Goal: Communication & Community: Answer question/provide support

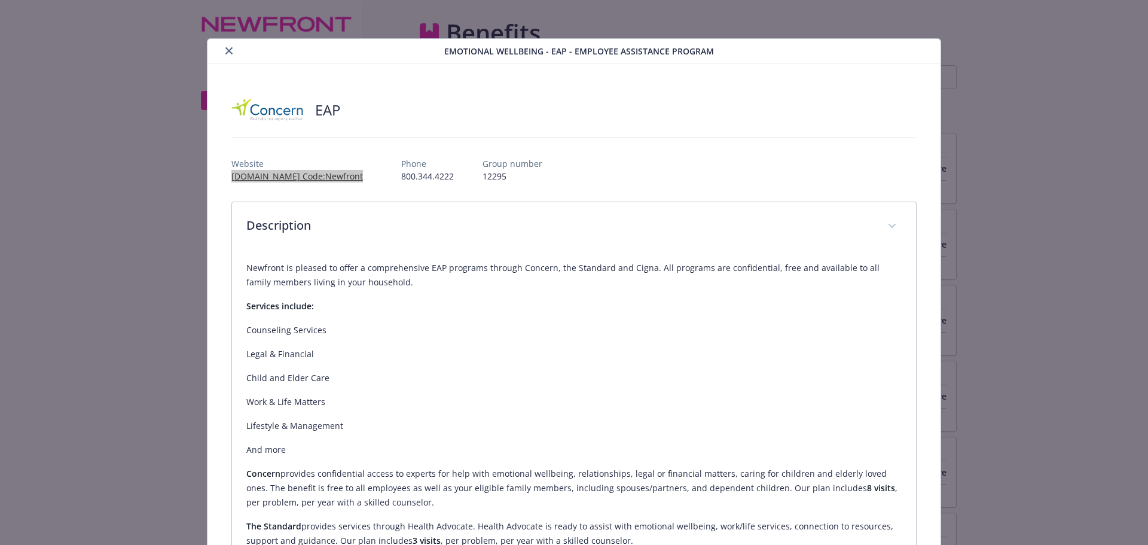
scroll to position [2599, 0]
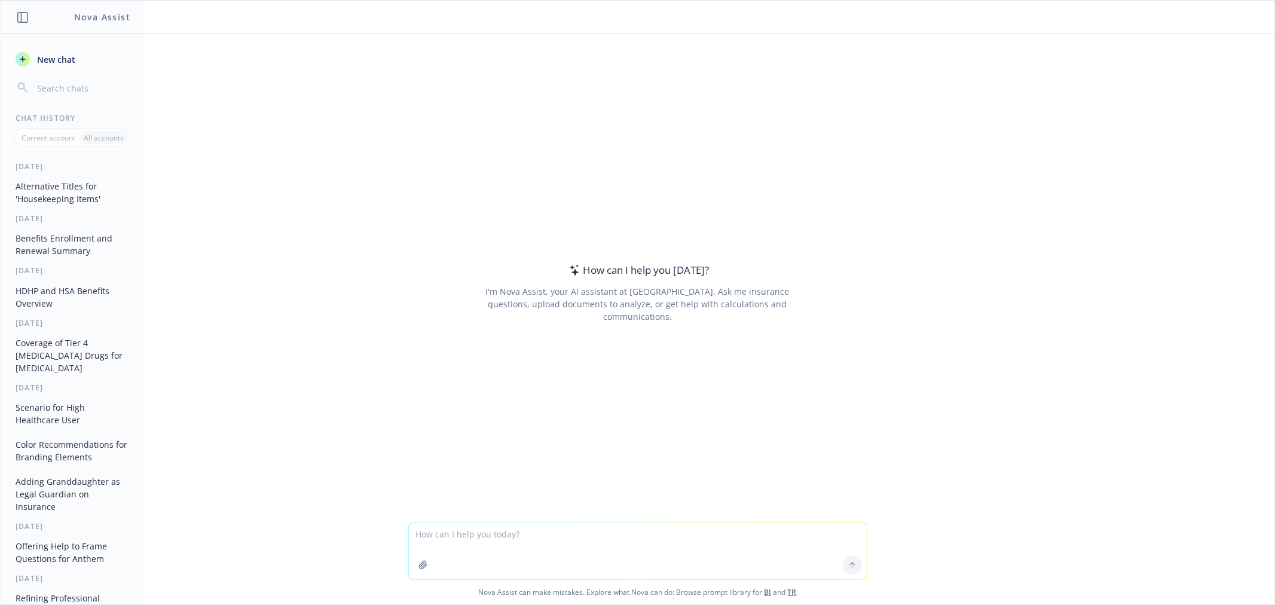
click at [443, 543] on textarea at bounding box center [638, 551] width 458 height 56
type textarea "reword this: We will not take questions using the raise hand."
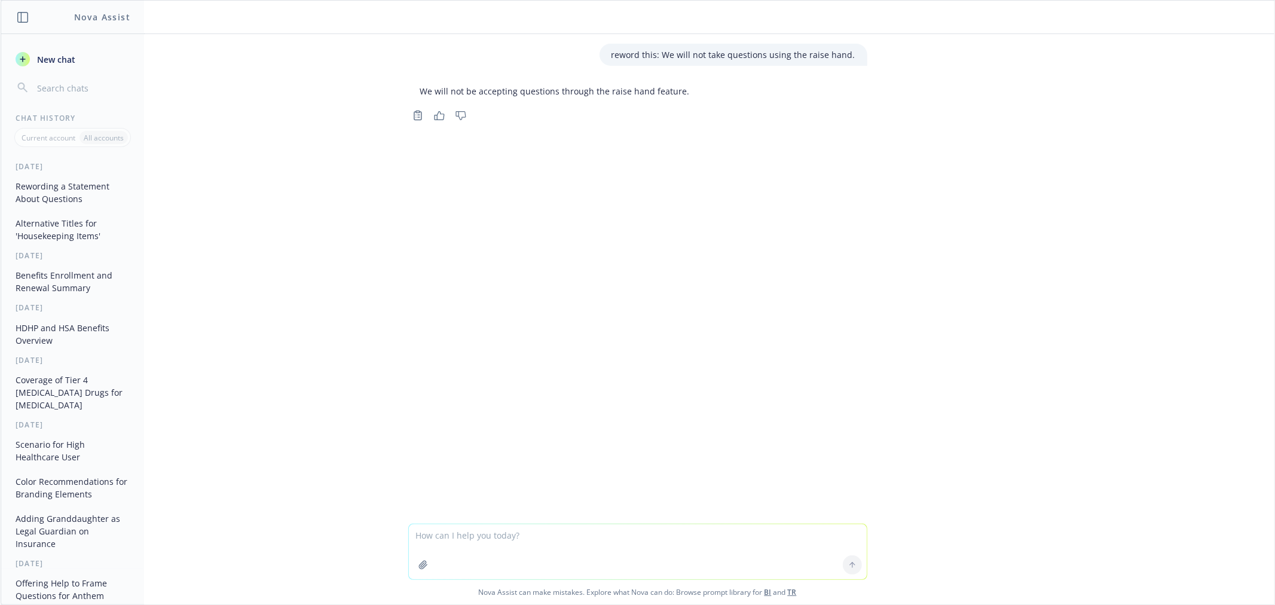
click at [564, 85] on p "We will not be accepting questions through the raise hand feature." at bounding box center [555, 91] width 270 height 13
copy div "We will not be accepting questions through the raise hand feature."
click at [512, 539] on textarea at bounding box center [638, 551] width 458 height 55
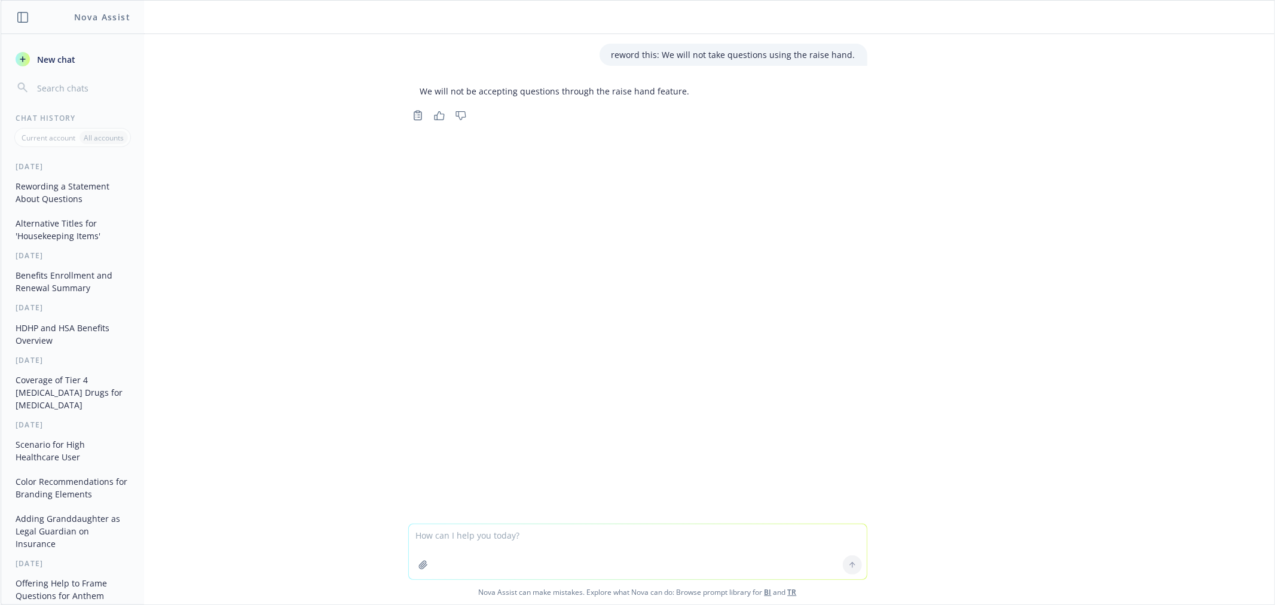
type textarea "n"
type textarea "anothe r toption"
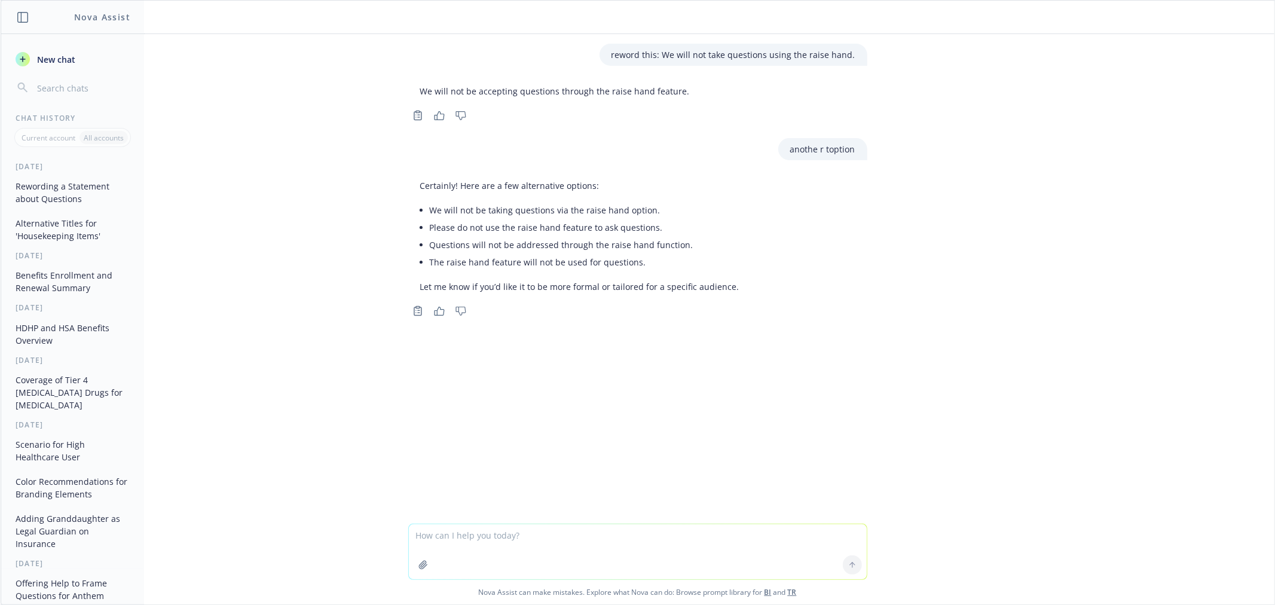
click at [456, 208] on li "We will not be taking questions via the raise hand option." at bounding box center [585, 209] width 310 height 17
click at [450, 221] on li "Please do not use the raise hand feature to ask questions." at bounding box center [585, 227] width 310 height 17
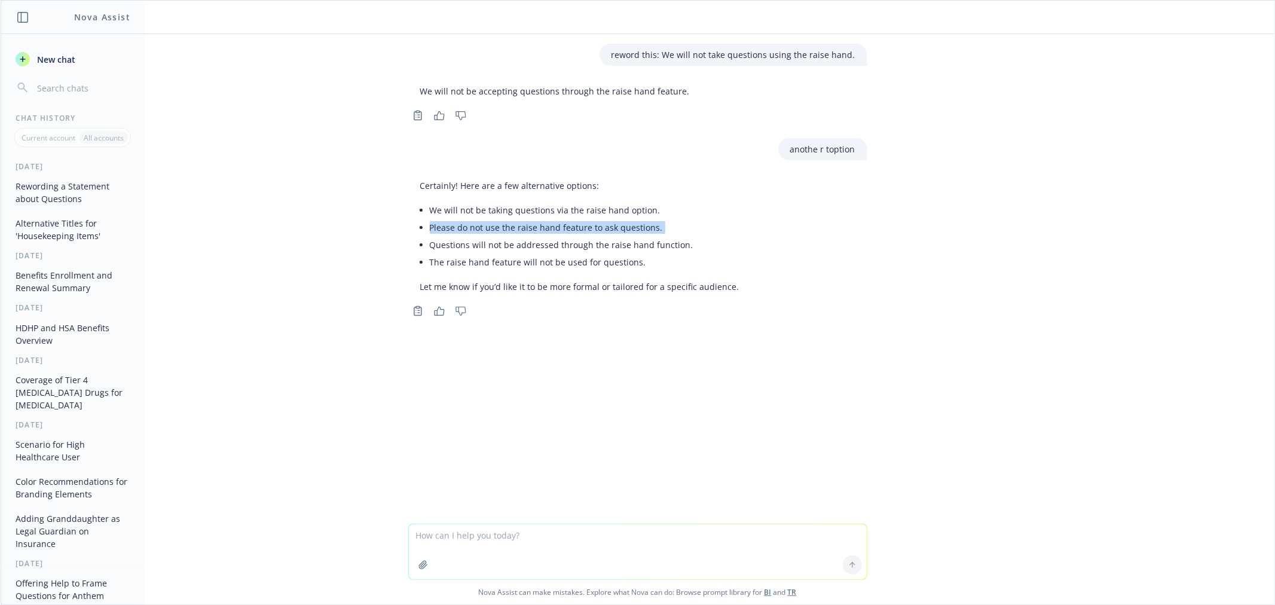
click at [450, 221] on li "Please do not use the raise hand feature to ask questions." at bounding box center [585, 227] width 310 height 17
click at [444, 243] on li "Questions will not be addressed through the raise hand function." at bounding box center [585, 244] width 310 height 17
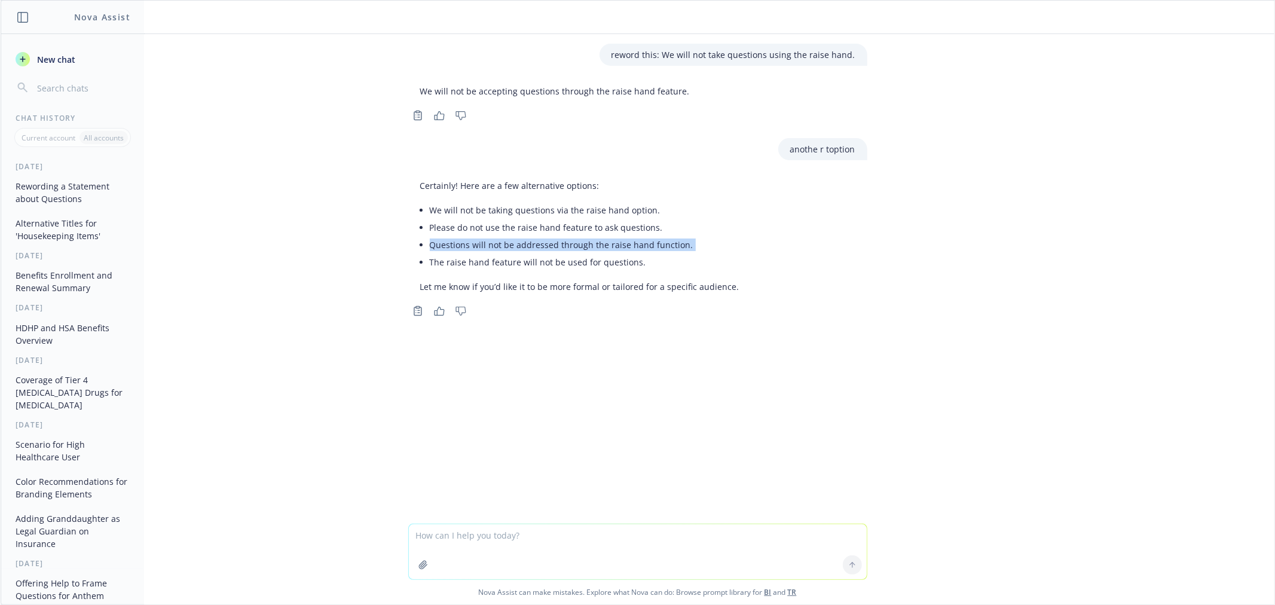
click at [444, 243] on li "Questions will not be addressed through the raise hand function." at bounding box center [585, 244] width 310 height 17
copy ul "Questions will not be addressed through the raise hand function."
